Goal: Obtain resource: Download file/media

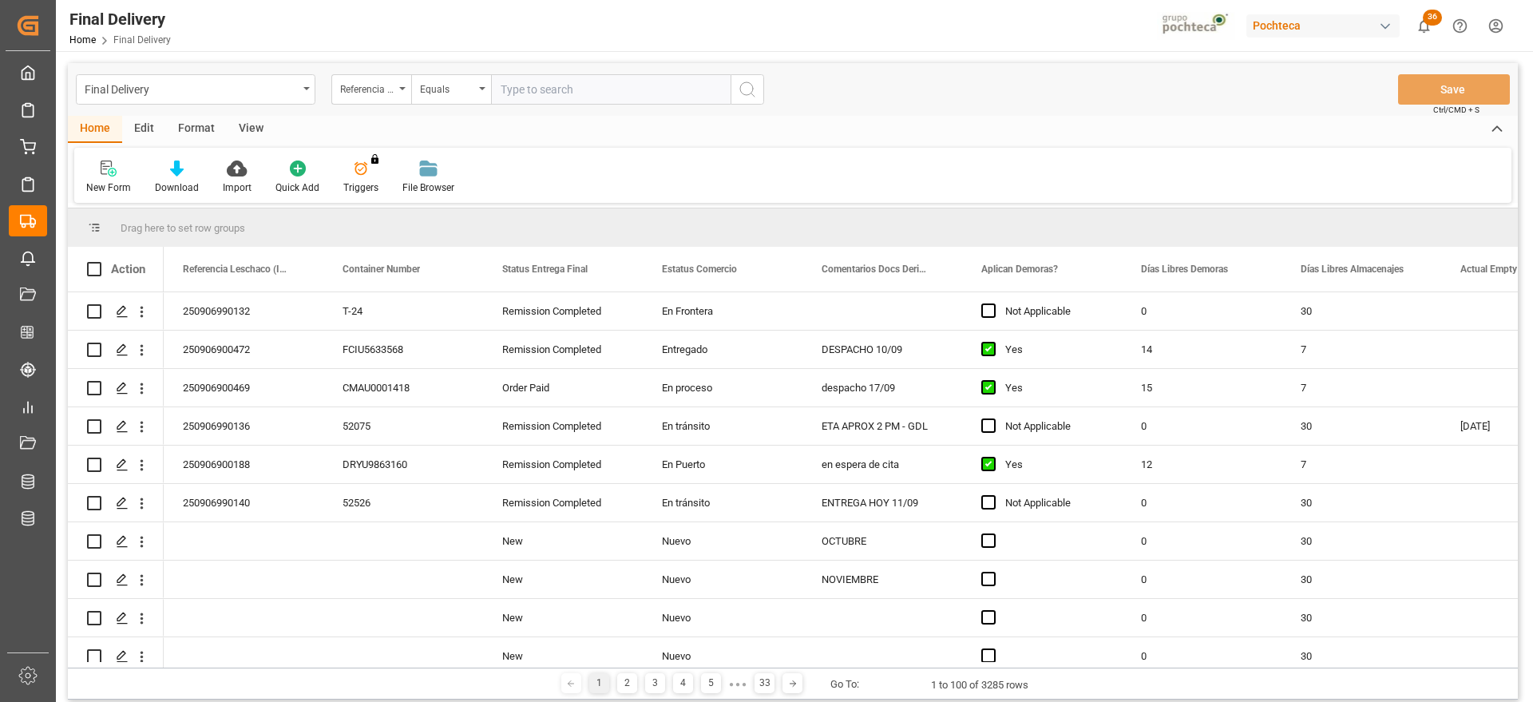
click at [232, 121] on div "View" at bounding box center [251, 129] width 49 height 27
click at [164, 201] on div "Default Standard Templates Save Template Reset Template" at bounding box center [792, 175] width 1437 height 55
click at [184, 179] on div "Standard Templates" at bounding box center [181, 177] width 104 height 35
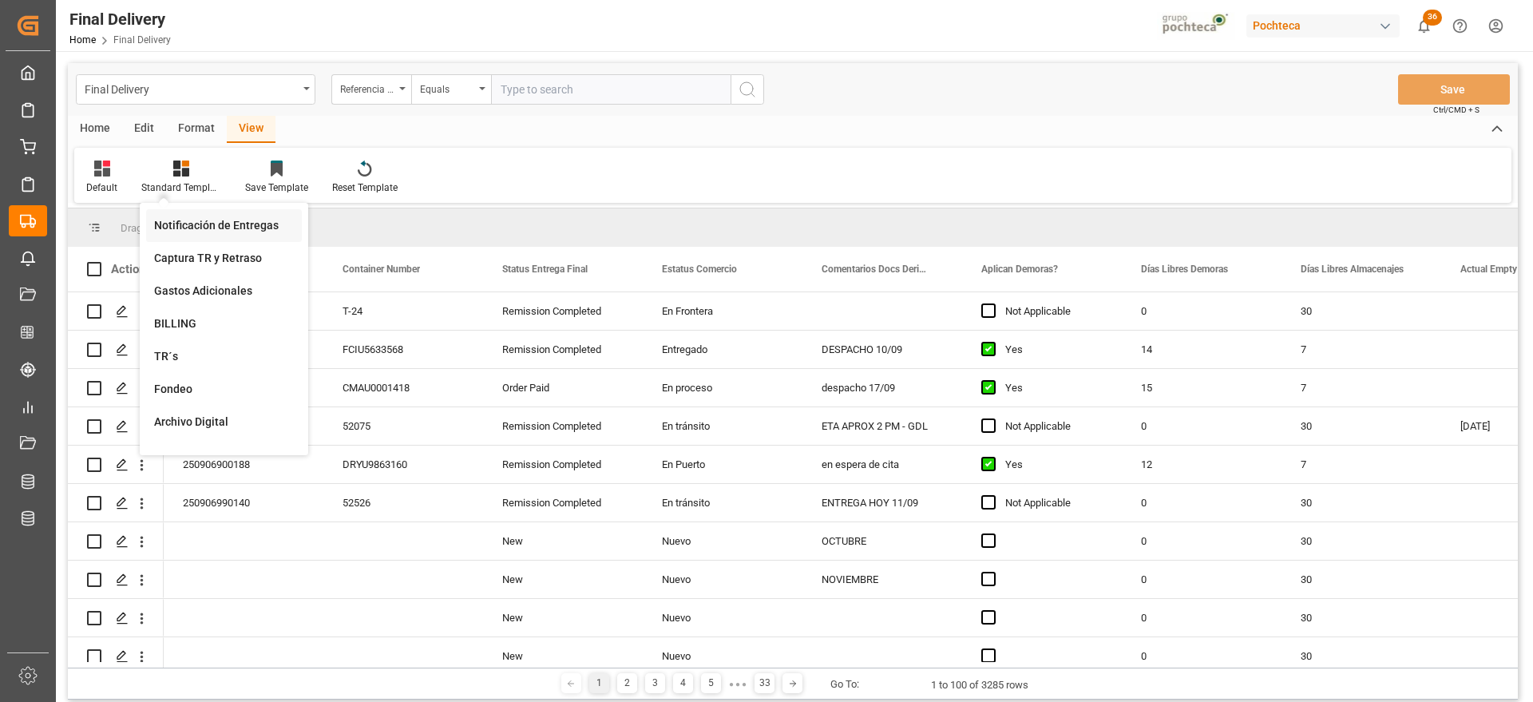
click at [240, 227] on div "Notificación de Entregas" at bounding box center [224, 225] width 140 height 17
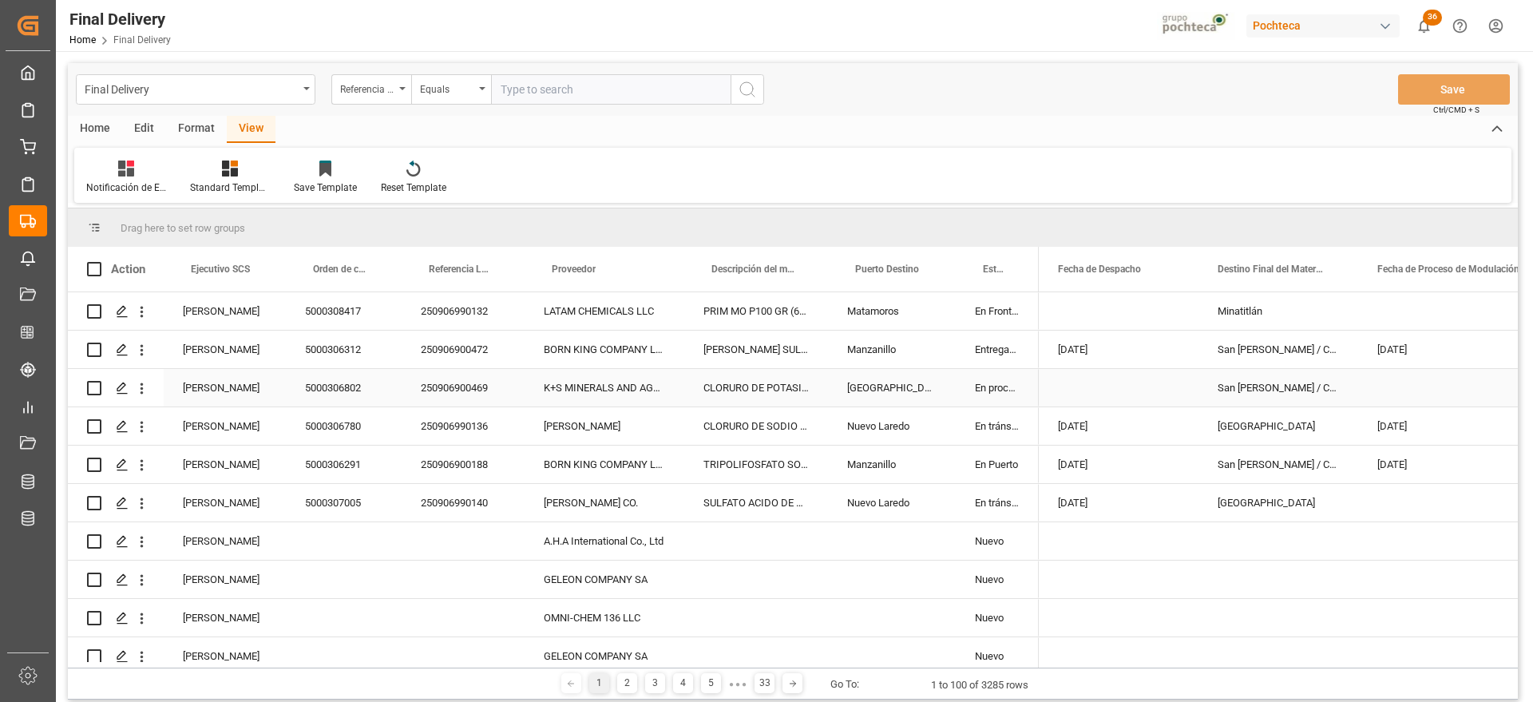
click at [970, 377] on div "En proceso" at bounding box center [997, 388] width 83 height 38
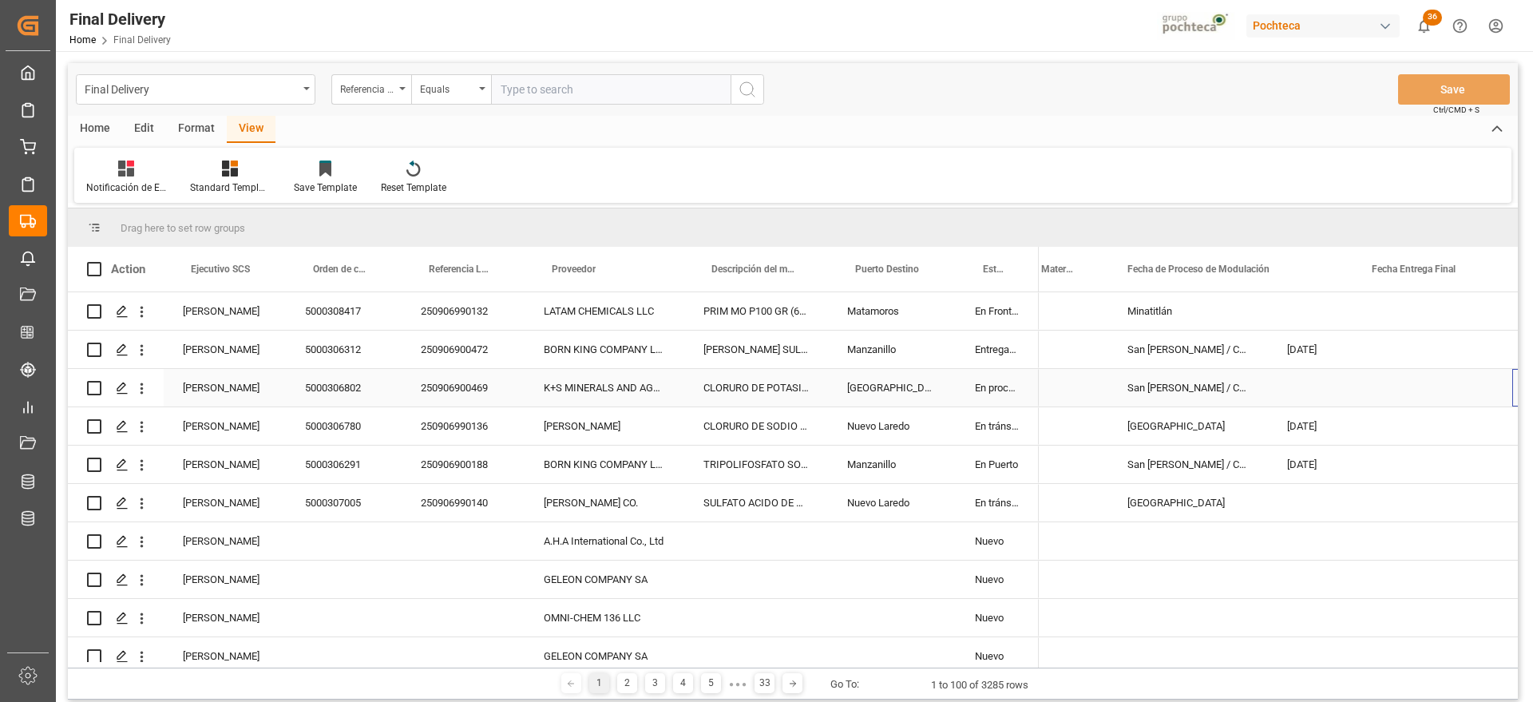
scroll to position [0, 250]
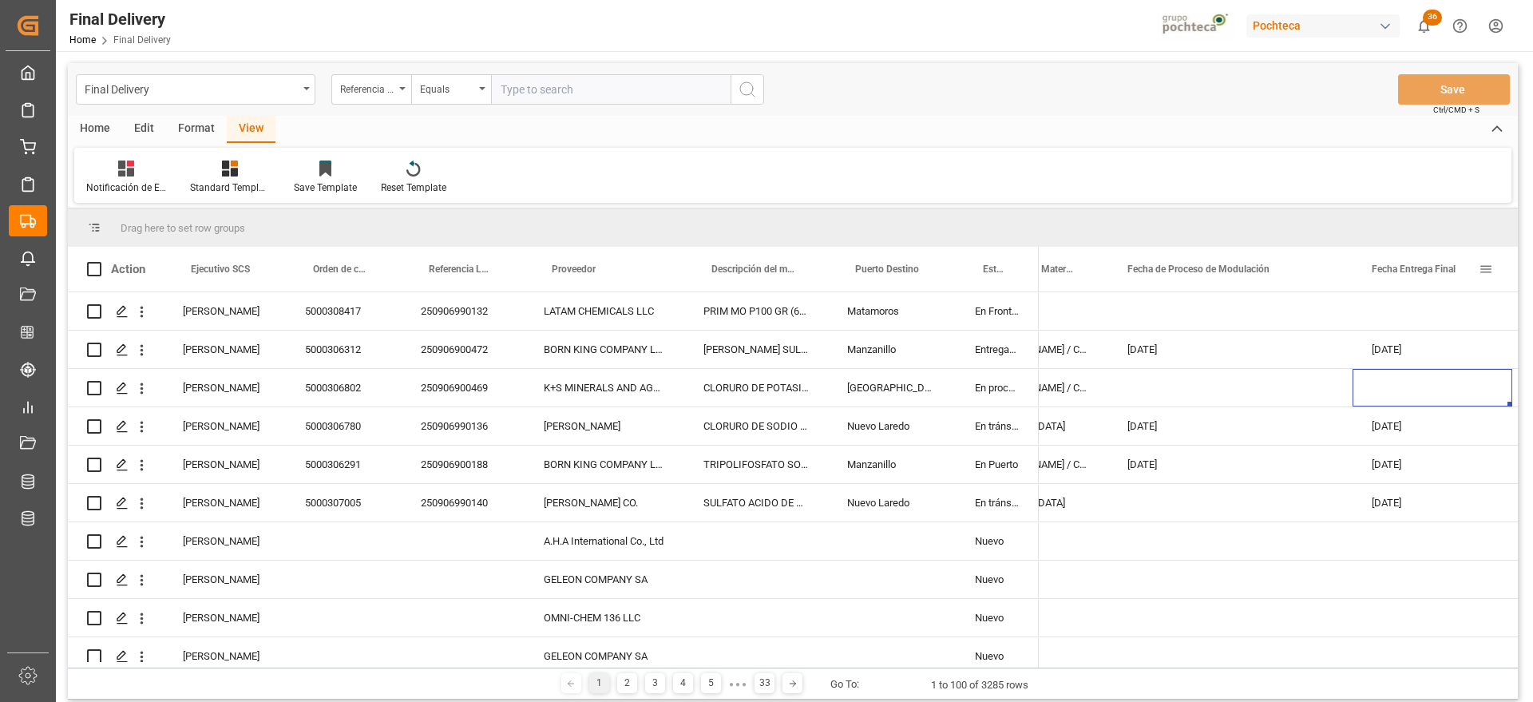
click at [1481, 268] on span at bounding box center [1485, 269] width 14 height 14
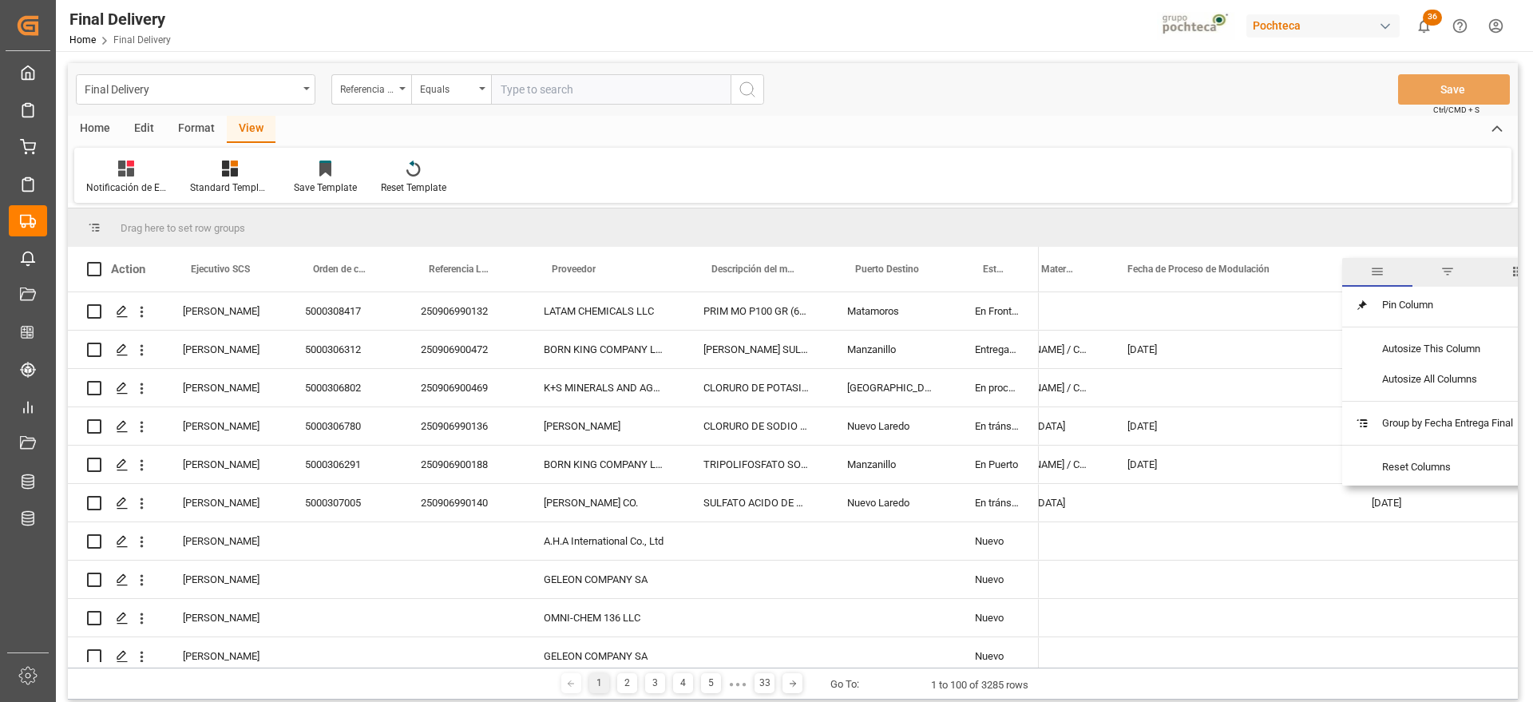
click at [1441, 274] on span "filter" at bounding box center [1447, 272] width 70 height 29
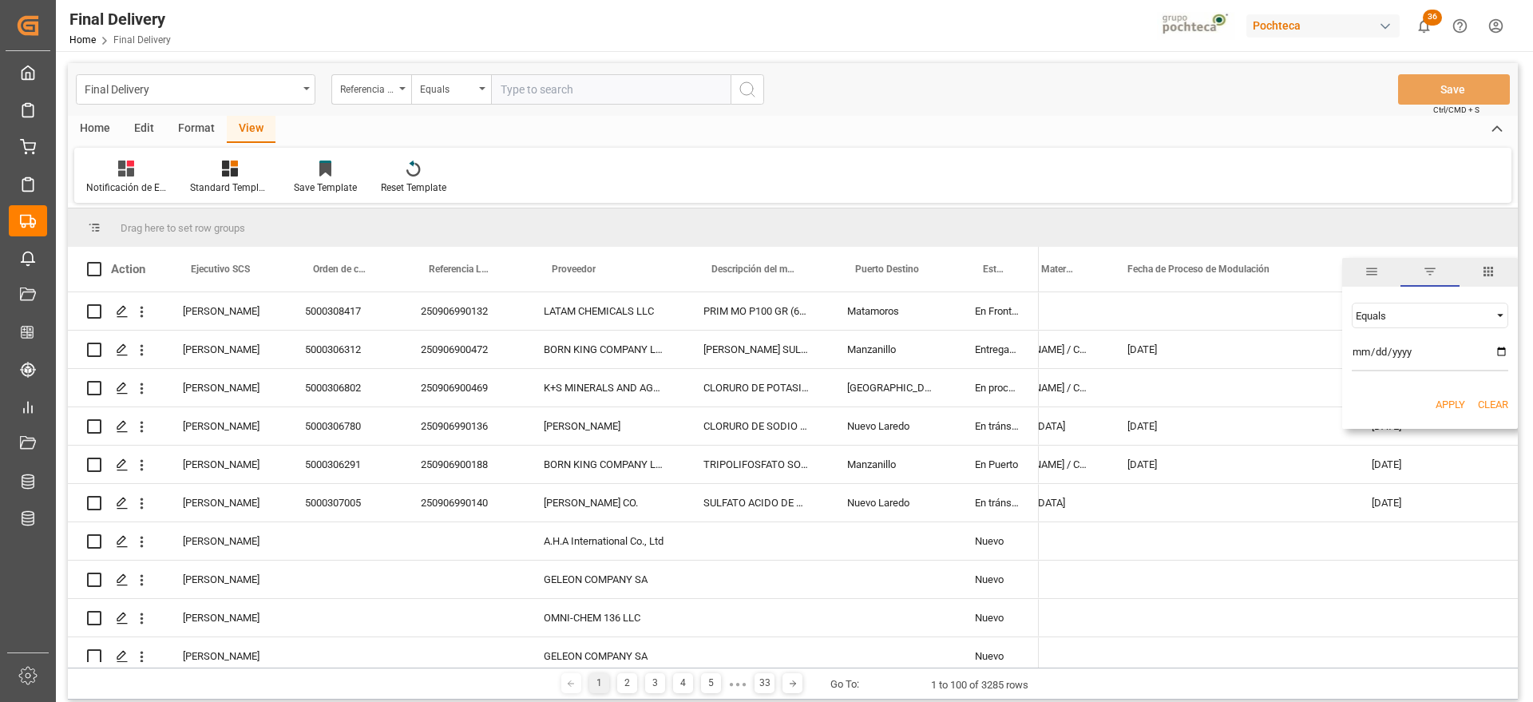
click at [1501, 350] on input "date" at bounding box center [1429, 355] width 156 height 32
type input "2025-09-12"
click at [1445, 404] on button "Apply" at bounding box center [1450, 405] width 30 height 16
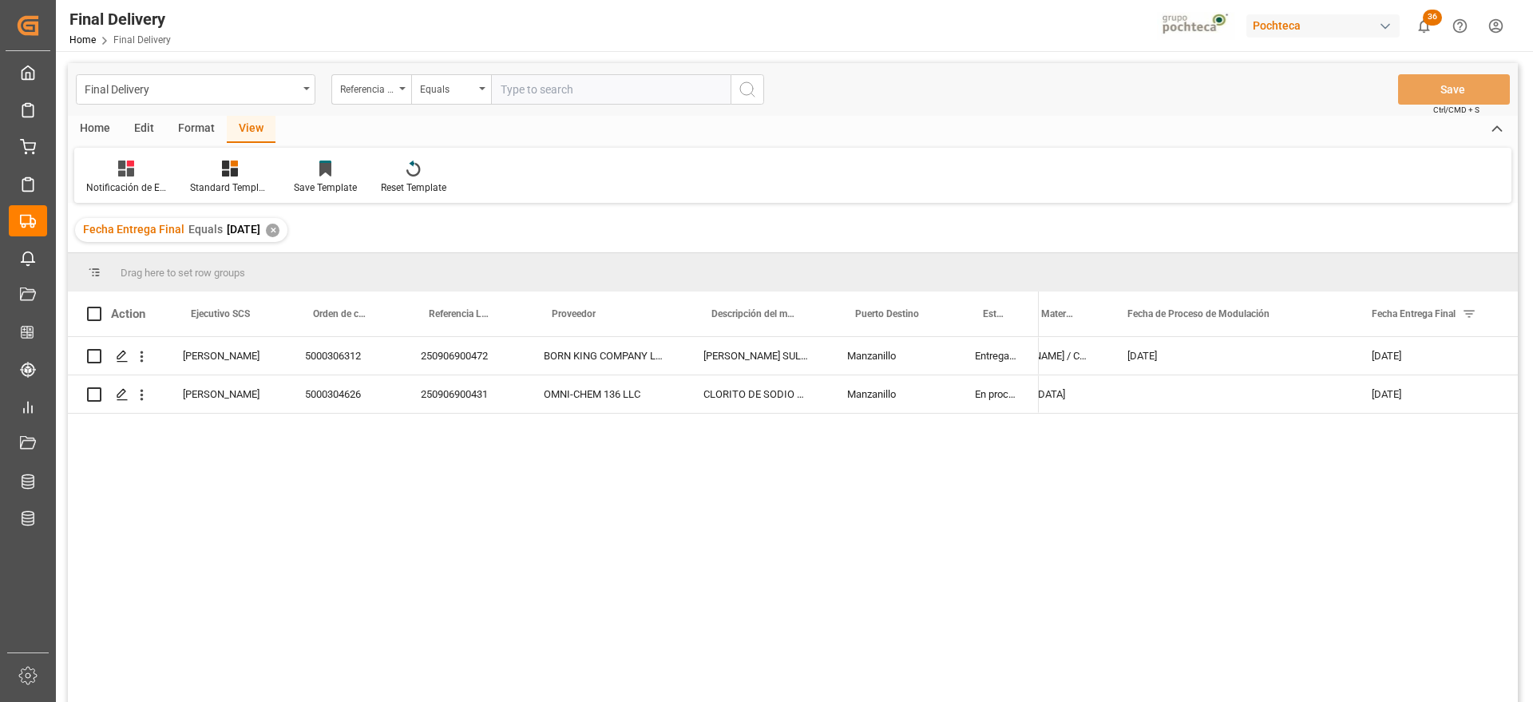
click at [145, 130] on div "Edit" at bounding box center [144, 129] width 44 height 27
click at [103, 129] on div "Home" at bounding box center [95, 129] width 54 height 27
click at [180, 183] on div "Download" at bounding box center [177, 187] width 44 height 14
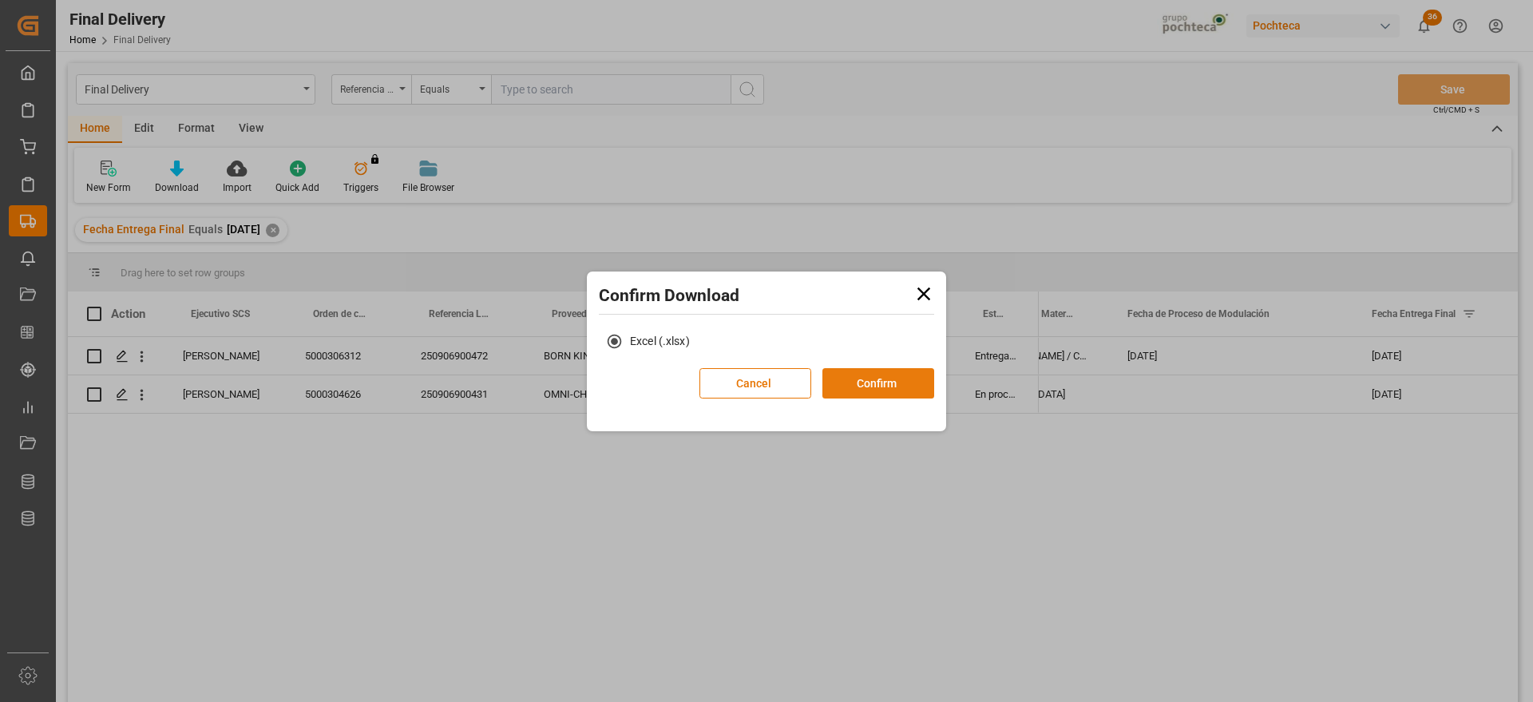
click at [883, 381] on button "Confirm" at bounding box center [878, 383] width 112 height 30
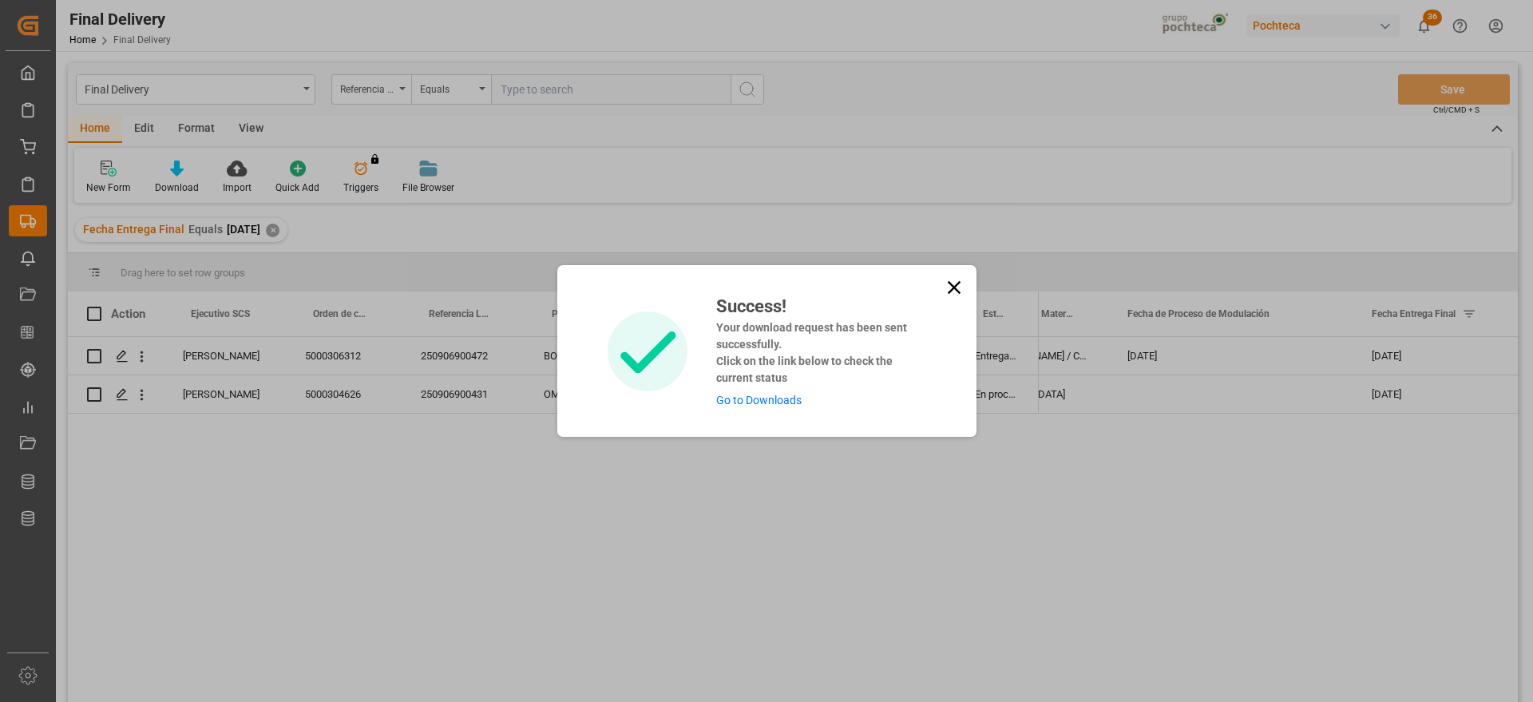
click at [748, 406] on link "Go to Downloads" at bounding box center [758, 400] width 85 height 13
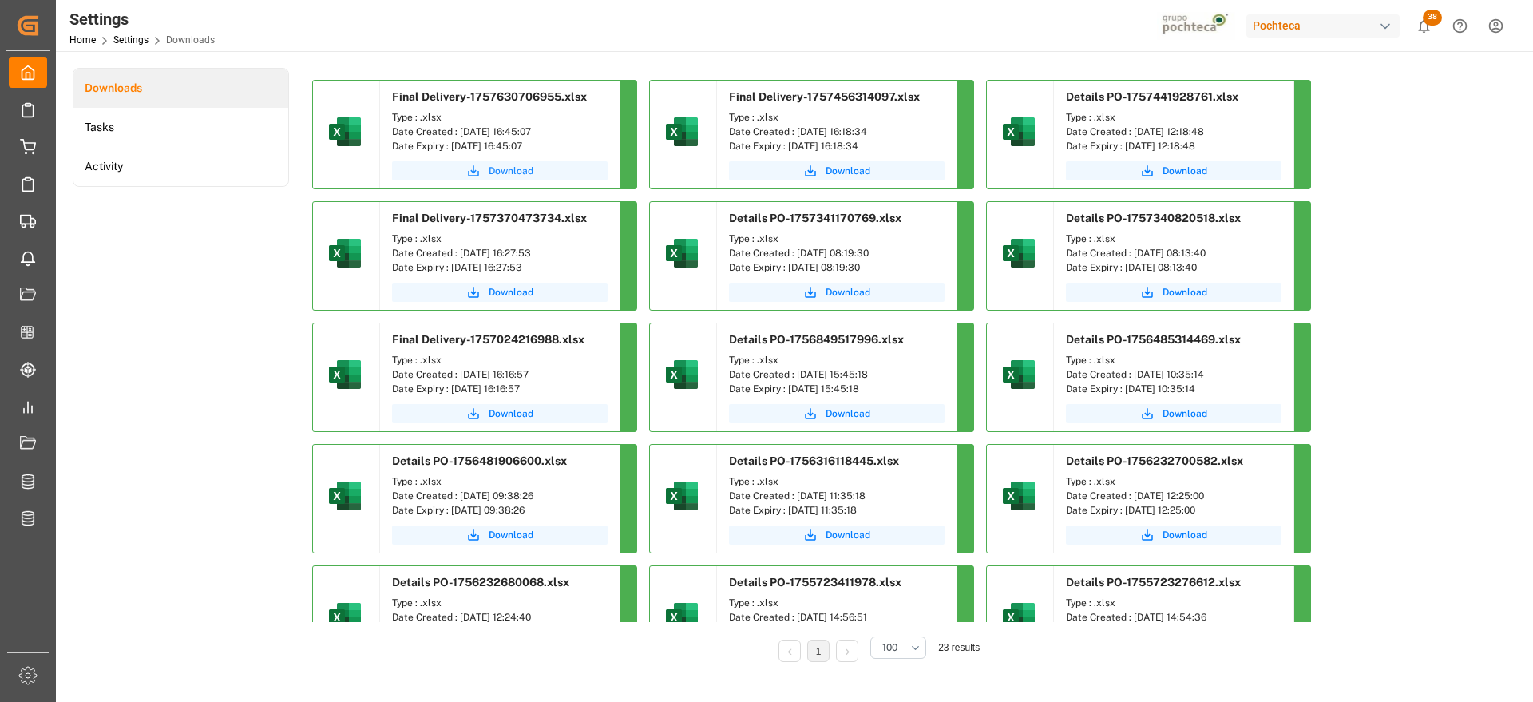
click at [505, 171] on span "Download" at bounding box center [511, 171] width 45 height 14
